Goal: Task Accomplishment & Management: Manage account settings

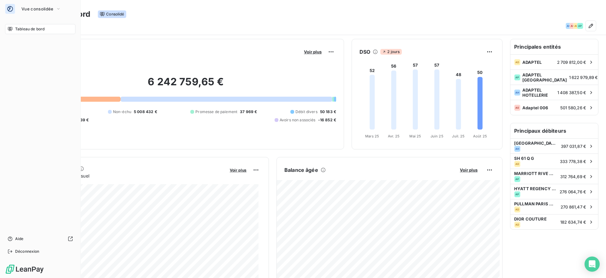
click at [27, 8] on span "Vue consolidée" at bounding box center [37, 8] width 32 height 5
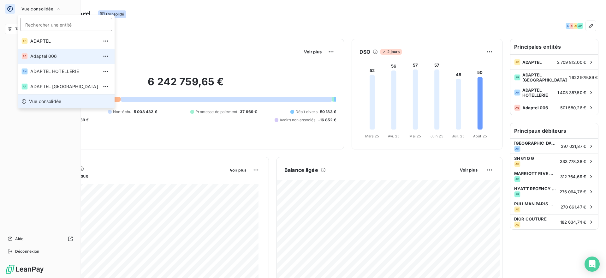
scroll to position [330, 0]
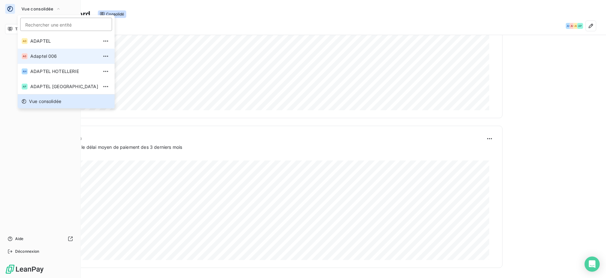
click at [54, 59] on span "Adaptel 006" at bounding box center [64, 56] width 68 height 6
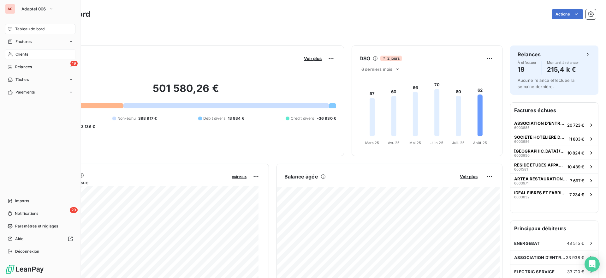
click at [20, 53] on span "Clients" at bounding box center [21, 54] width 13 height 6
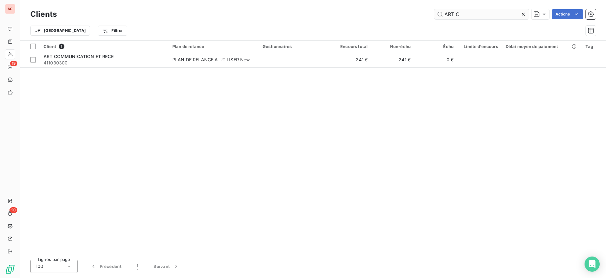
type input "ART CO"
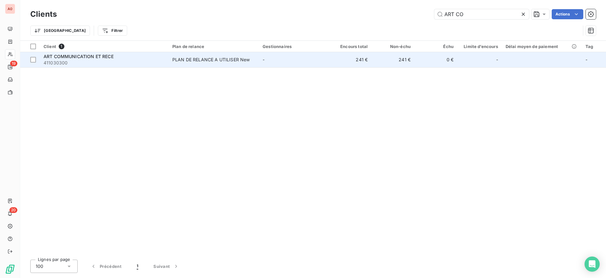
click at [77, 57] on span "ART COMMUNICATION ET RECE" at bounding box center [79, 56] width 70 height 5
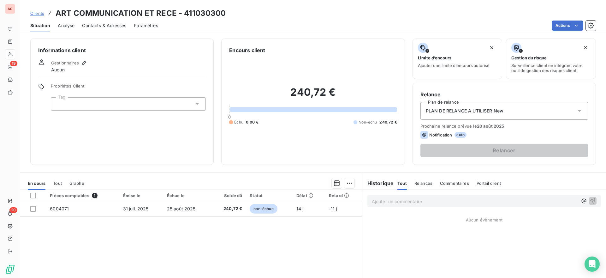
click at [177, 103] on div at bounding box center [128, 103] width 155 height 13
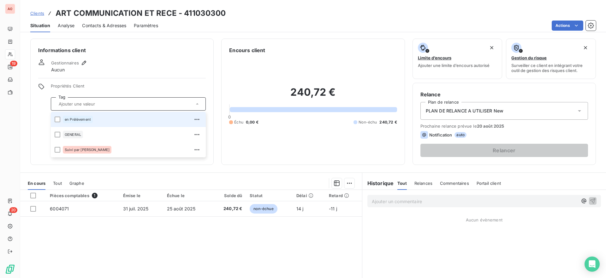
click at [119, 117] on div "en Prélèvement" at bounding box center [132, 119] width 139 height 10
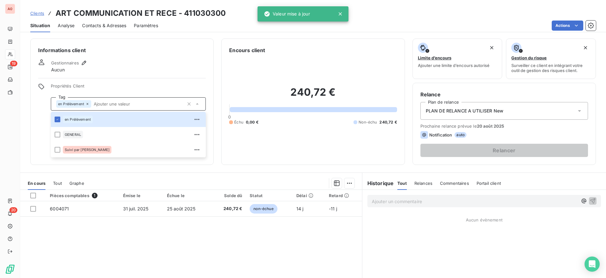
click at [225, 32] on div "Situation Analyse Contacts & Adresses Paramètres Actions" at bounding box center [312, 25] width 585 height 13
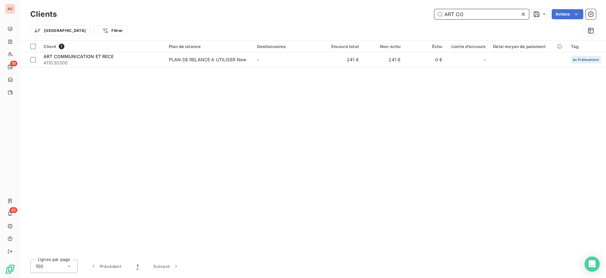
drag, startPoint x: 479, startPoint y: 16, endPoint x: 433, endPoint y: 15, distance: 46.1
click at [433, 15] on div "ART CO Actions" at bounding box center [329, 14] width 531 height 10
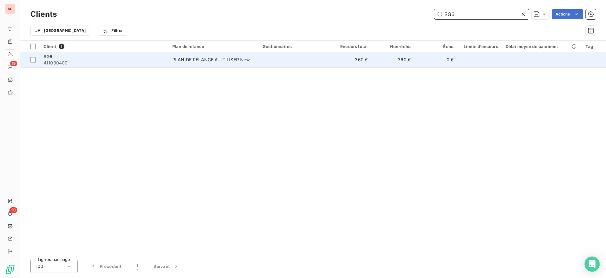
type input "SG6"
click at [121, 64] on span "411030400" at bounding box center [104, 63] width 121 height 6
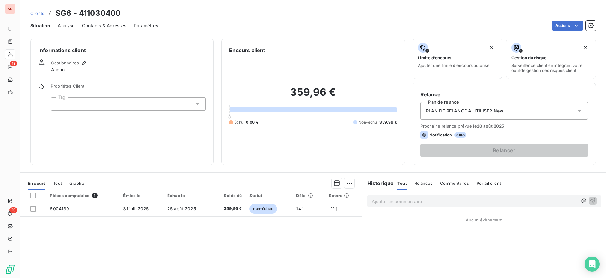
click at [186, 104] on div at bounding box center [128, 103] width 155 height 13
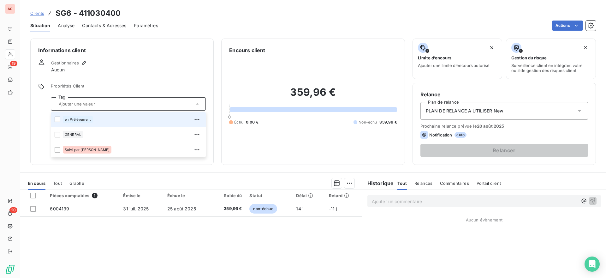
click at [127, 115] on div "en Prélèvement" at bounding box center [132, 119] width 139 height 10
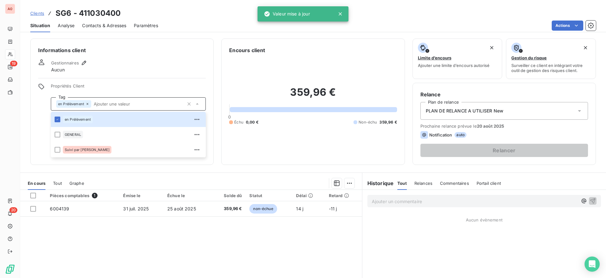
click at [287, 40] on div "Encours client 359,96 € 0 Échu 0,00 € Non-échu 359,96 €" at bounding box center [312, 101] width 183 height 126
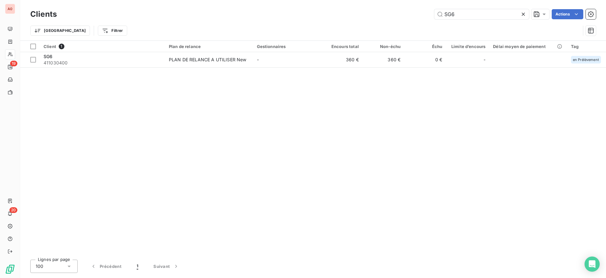
drag, startPoint x: 463, startPoint y: 15, endPoint x: 411, endPoint y: 15, distance: 52.4
click at [412, 15] on div "SG6 Actions" at bounding box center [329, 14] width 531 height 10
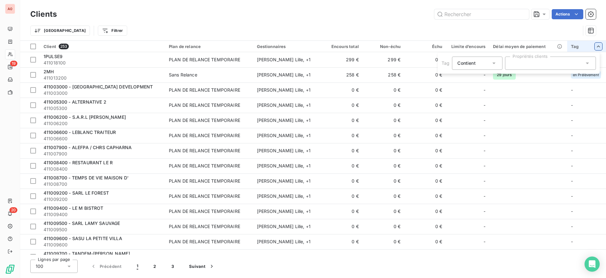
click at [565, 62] on div at bounding box center [550, 62] width 91 height 13
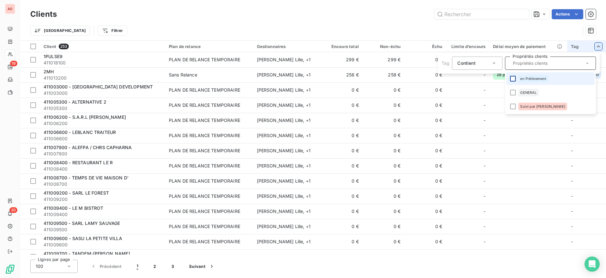
click at [514, 78] on div at bounding box center [513, 79] width 6 height 6
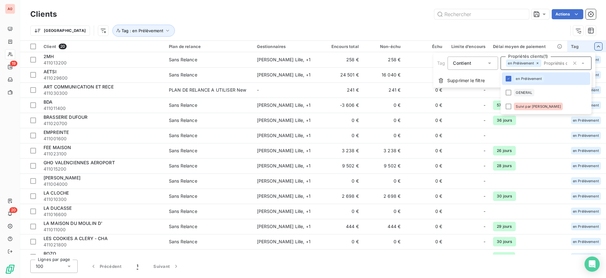
click at [503, 26] on html "A0 19 20 Clients Actions [GEOGRAPHIC_DATA] Tag : en Prélèvement Client 20 Plan …" at bounding box center [303, 139] width 606 height 278
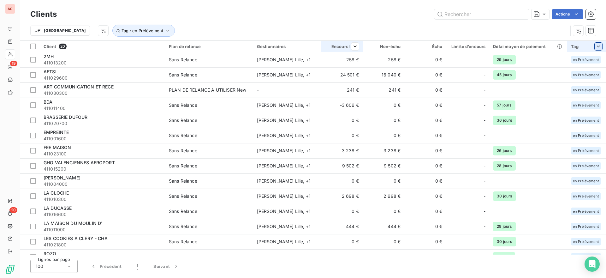
click at [333, 45] on div "Encours total" at bounding box center [342, 46] width 34 height 5
click at [344, 71] on span "Trier par ordre décroissant" at bounding box center [324, 73] width 56 height 6
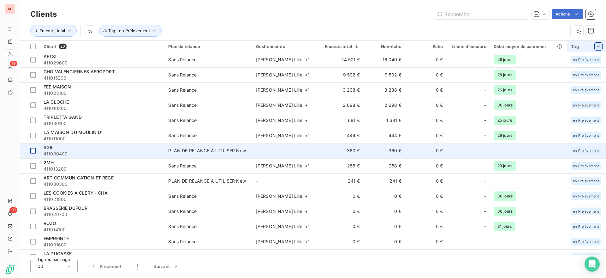
click at [34, 151] on div at bounding box center [33, 151] width 6 height 6
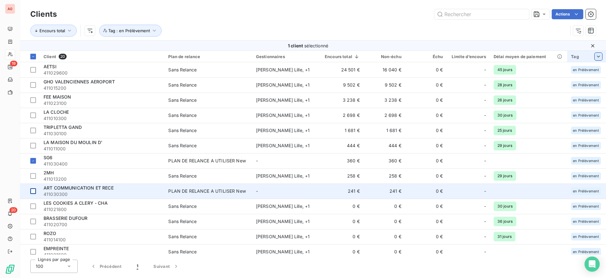
click at [33, 192] on div at bounding box center [33, 191] width 6 height 6
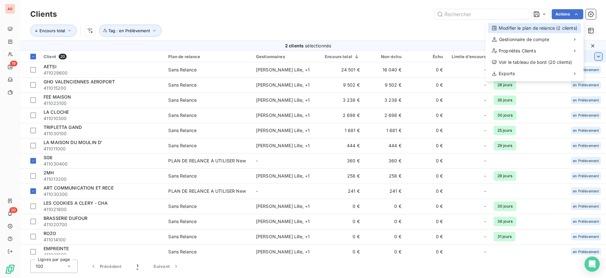
click at [552, 31] on div "Modifier le plan de relance (2 clients)" at bounding box center [534, 28] width 93 height 10
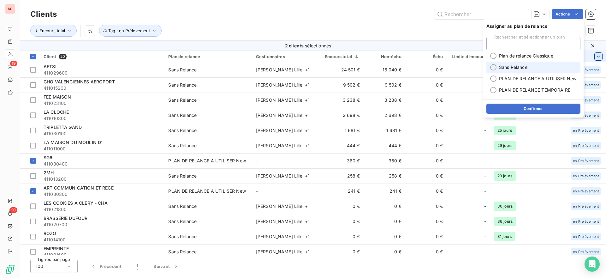
click at [521, 68] on span "Sans Relance" at bounding box center [513, 67] width 28 height 6
click at [539, 109] on button "Confirmer" at bounding box center [533, 108] width 94 height 10
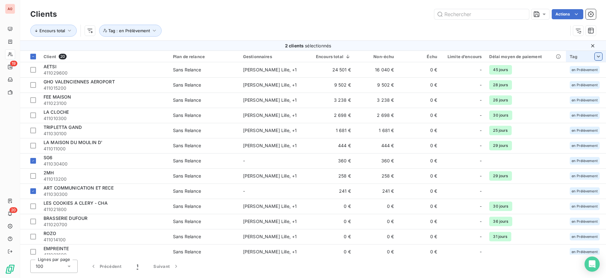
click at [592, 46] on icon at bounding box center [592, 45] width 3 height 3
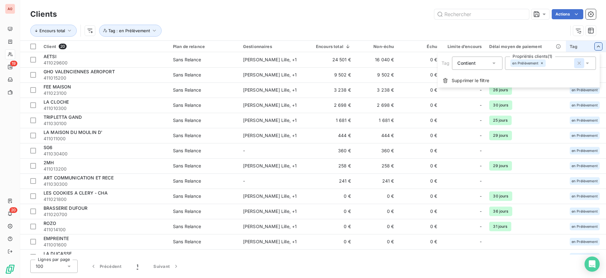
click at [578, 64] on icon "button" at bounding box center [579, 63] width 6 height 6
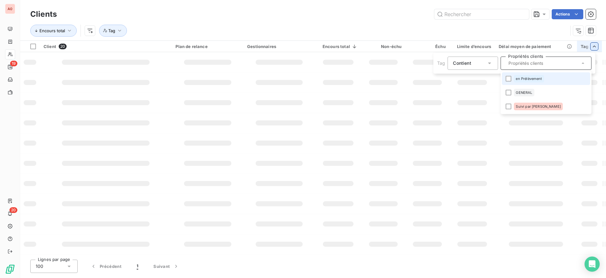
click at [215, 22] on html "A0 19 20 Clients Actions Encours total Tag Client 20 Plan de relance Gestionnai…" at bounding box center [303, 139] width 606 height 278
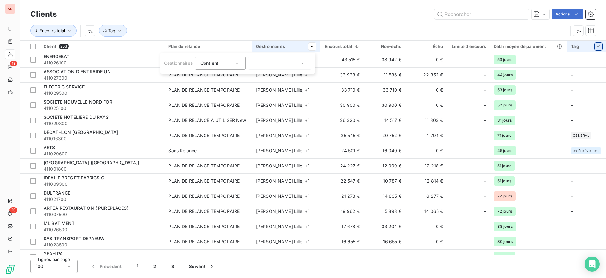
click at [244, 64] on div "Contient in" at bounding box center [220, 62] width 50 height 13
click at [267, 56] on div "Gestionnaires Contient Contient" at bounding box center [237, 63] width 155 height 21
click at [269, 61] on div at bounding box center [279, 62] width 63 height 13
click at [257, 75] on div at bounding box center [256, 78] width 6 height 6
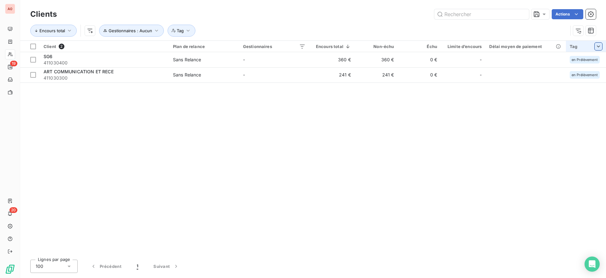
click at [276, 21] on html "A0 19 20 Clients Actions Encours total Gestionnaires : Aucun Tag Client 2 Plan …" at bounding box center [303, 139] width 606 height 278
click at [33, 45] on div at bounding box center [33, 47] width 6 height 6
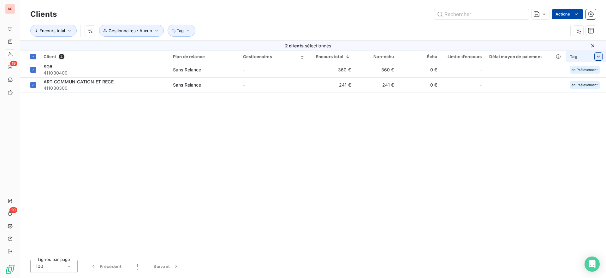
click at [572, 10] on html "A0 19 20 Clients Actions Encours total Gestionnaires : Aucun Tag 2 clients séle…" at bounding box center [303, 139] width 606 height 278
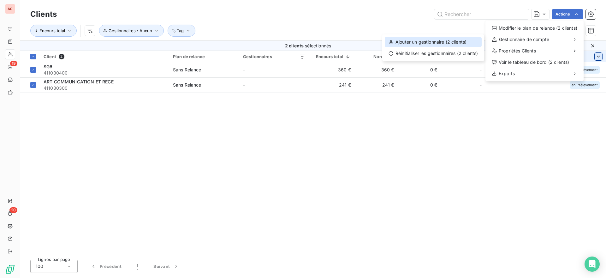
click at [445, 42] on div "Ajouter un gestionnaire (2 clients)" at bounding box center [433, 42] width 97 height 10
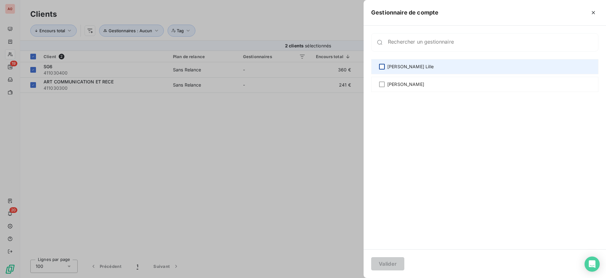
click at [383, 67] on div at bounding box center [382, 67] width 6 height 6
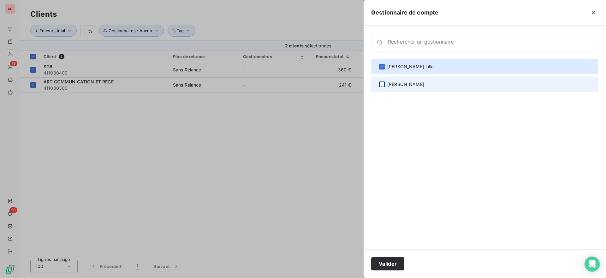
click at [382, 83] on div at bounding box center [382, 84] width 6 height 6
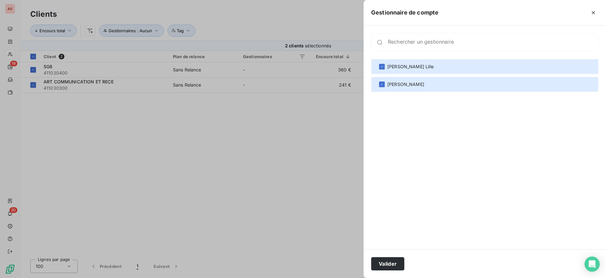
click at [389, 255] on div "Valider" at bounding box center [484, 263] width 242 height 29
click at [389, 265] on button "Valider" at bounding box center [387, 263] width 33 height 13
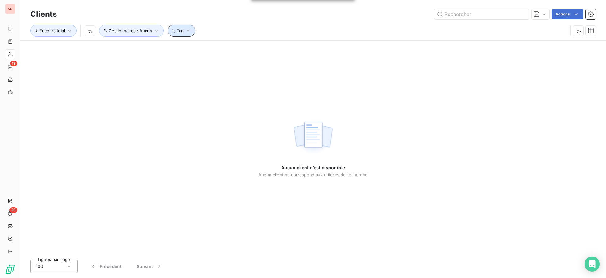
click at [184, 34] on button "Tag" at bounding box center [181, 31] width 28 height 12
click at [275, 51] on div at bounding box center [279, 46] width 91 height 13
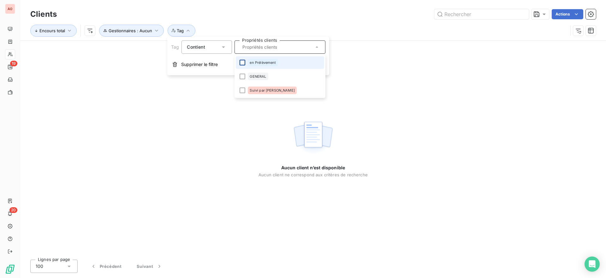
click at [243, 64] on div at bounding box center [242, 63] width 6 height 6
click at [158, 34] on button "Gestionnaires : Aucun" at bounding box center [131, 31] width 65 height 12
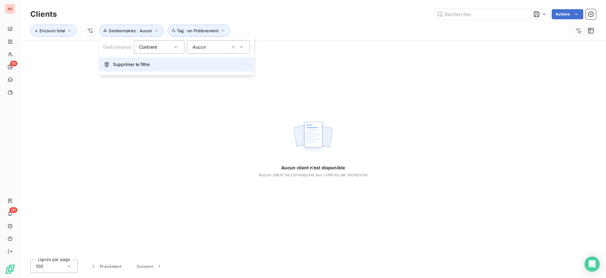
click at [138, 64] on span "Supprimer le filtre" at bounding box center [131, 64] width 37 height 6
